Goal: Task Accomplishment & Management: Complete application form

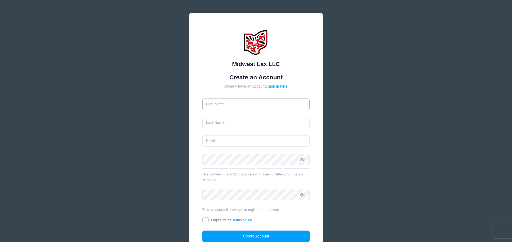
drag, startPoint x: 0, startPoint y: 0, endPoint x: 239, endPoint y: 101, distance: 259.2
click at [239, 101] on input "text" at bounding box center [255, 104] width 107 height 11
click at [236, 102] on input "text" at bounding box center [255, 104] width 107 height 11
type input "[PERSON_NAME]"
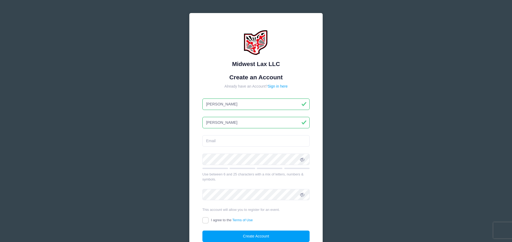
type input "[PERSON_NAME]"
click at [230, 139] on input "email" at bounding box center [255, 140] width 107 height 11
type input "[PERSON_NAME][EMAIL_ADDRESS][PERSON_NAME][DOMAIN_NAME]"
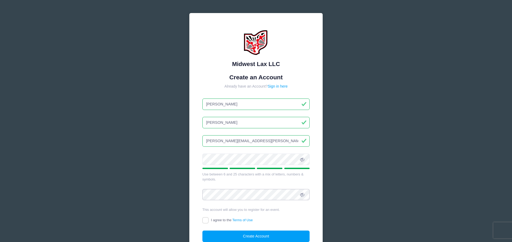
scroll to position [0, 0]
click at [206, 220] on input "I agree to the Terms of Use" at bounding box center [205, 220] width 6 height 6
checkbox input "true"
click at [267, 236] on button "Create Account" at bounding box center [255, 236] width 107 height 11
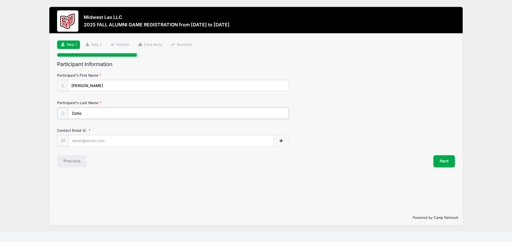
drag, startPoint x: 72, startPoint y: 114, endPoint x: 88, endPoint y: 114, distance: 15.5
click at [72, 114] on input "Zotto" at bounding box center [178, 113] width 221 height 11
type input "[PERSON_NAME]"
click at [110, 146] on input "Contact Email" at bounding box center [171, 140] width 205 height 11
type input "[PERSON_NAME][EMAIL_ADDRESS][PERSON_NAME][DOMAIN_NAME]"
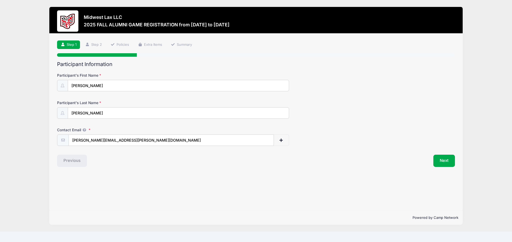
click at [138, 180] on div "Step 1 /7 Step 1 Step 2 Policies Extra Items Summary Participant Information Pa…" at bounding box center [255, 123] width 413 height 178
click at [448, 163] on button "Next" at bounding box center [444, 161] width 22 height 12
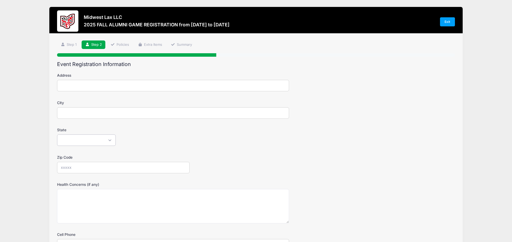
click at [112, 142] on select "[US_STATE] [US_STATE] [US_STATE] [US_STATE] [US_STATE] Armed Forces Africa Arme…" at bounding box center [86, 140] width 59 height 11
click at [111, 140] on select "[US_STATE] [US_STATE] [US_STATE] [US_STATE] [US_STATE] Armed Forces Africa Arme…" at bounding box center [86, 140] width 59 height 11
select select "XX-[GEOGRAPHIC_DATA]"
click at [146, 146] on div "[US_STATE] [US_STATE] [US_STATE] [US_STATE] [US_STATE] Armed Forces Africa Arme…" at bounding box center [173, 140] width 232 height 11
click at [75, 172] on input "Zip Code" at bounding box center [123, 167] width 132 height 11
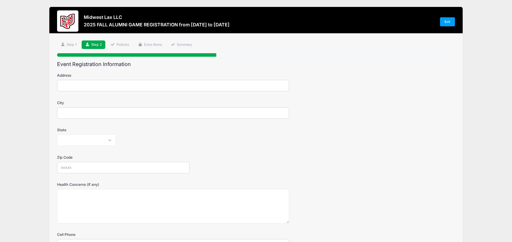
type input "927"
type input "[STREET_ADDRESS]"
type input "[GEOGRAPHIC_DATA]"
type input "4169302096"
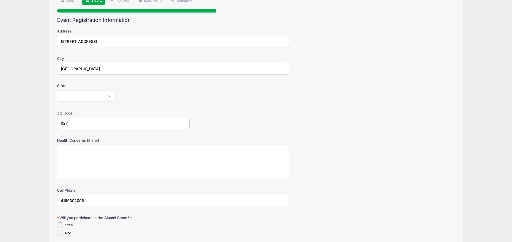
scroll to position [49, 0]
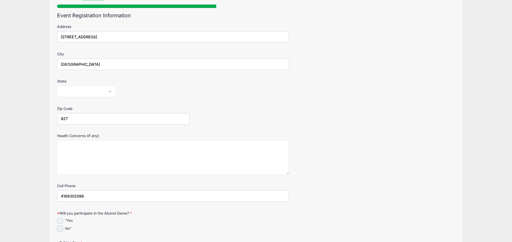
click at [95, 119] on input "927" at bounding box center [123, 118] width 132 height 11
click at [184, 97] on div "[US_STATE] [US_STATE] [US_STATE] [US_STATE] [US_STATE] Armed Forces Africa Arme…" at bounding box center [173, 91] width 232 height 11
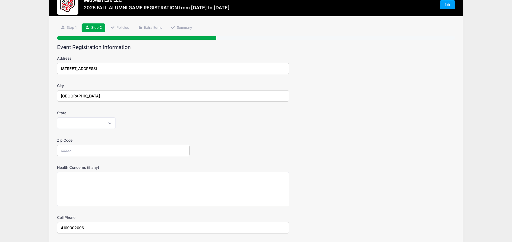
scroll to position [0, 0]
